Goal: Task Accomplishment & Management: Check status

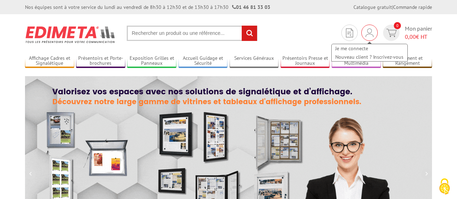
click at [370, 31] on img at bounding box center [369, 33] width 8 height 9
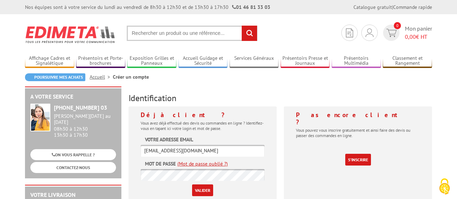
click at [201, 191] on input "Valider" at bounding box center [202, 191] width 21 height 12
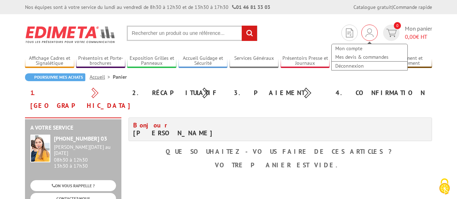
click at [371, 32] on img at bounding box center [369, 33] width 8 height 9
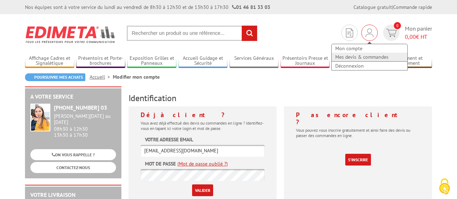
click at [367, 55] on link "Mes devis & commandes" at bounding box center [369, 57] width 76 height 9
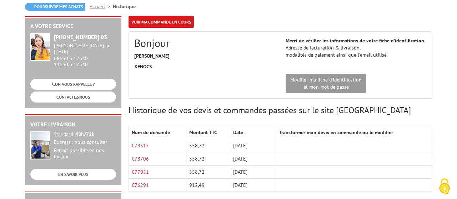
scroll to position [74, 0]
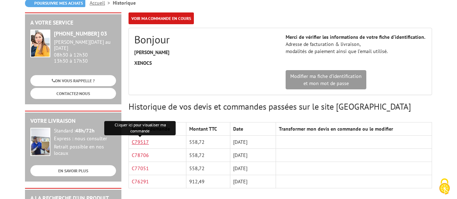
click at [139, 141] on link "C79517" at bounding box center [140, 142] width 17 height 6
